Goal: Information Seeking & Learning: Learn about a topic

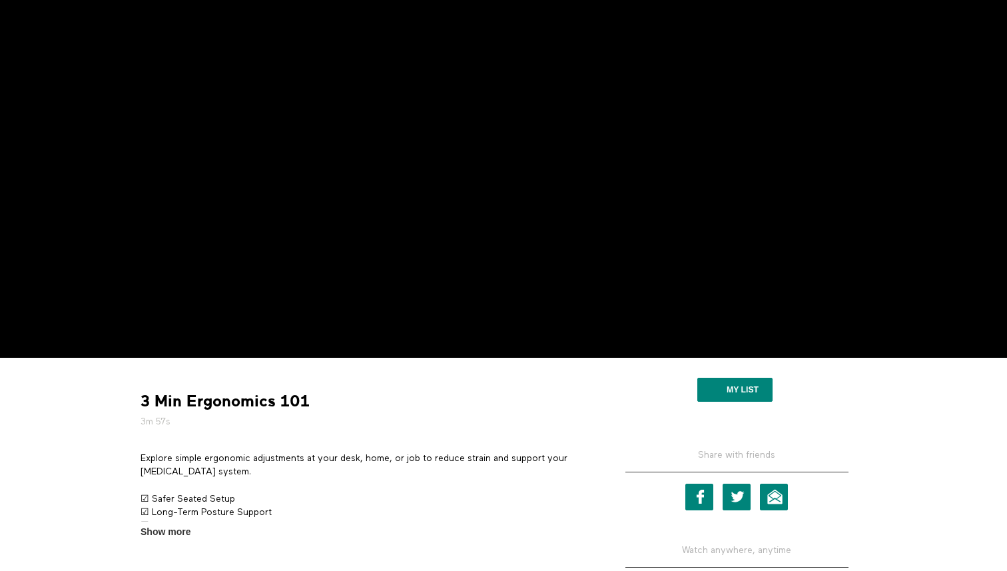
scroll to position [174, 0]
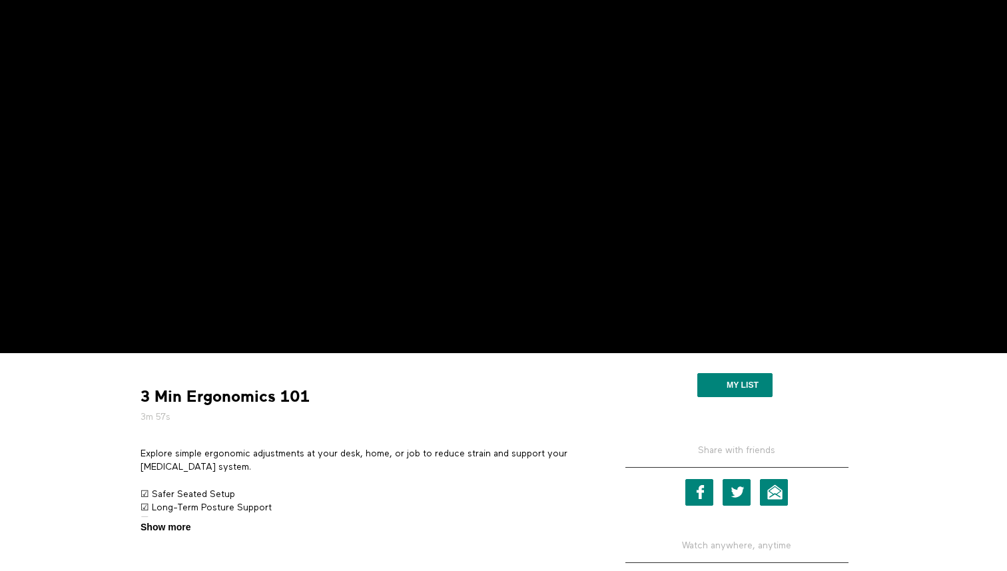
click at [173, 527] on span "Show more" at bounding box center [165, 527] width 50 height 14
click at [0, 0] on input "Show more Show less" at bounding box center [0, 0] width 0 height 0
